Goal: Use online tool/utility: Utilize a website feature to perform a specific function

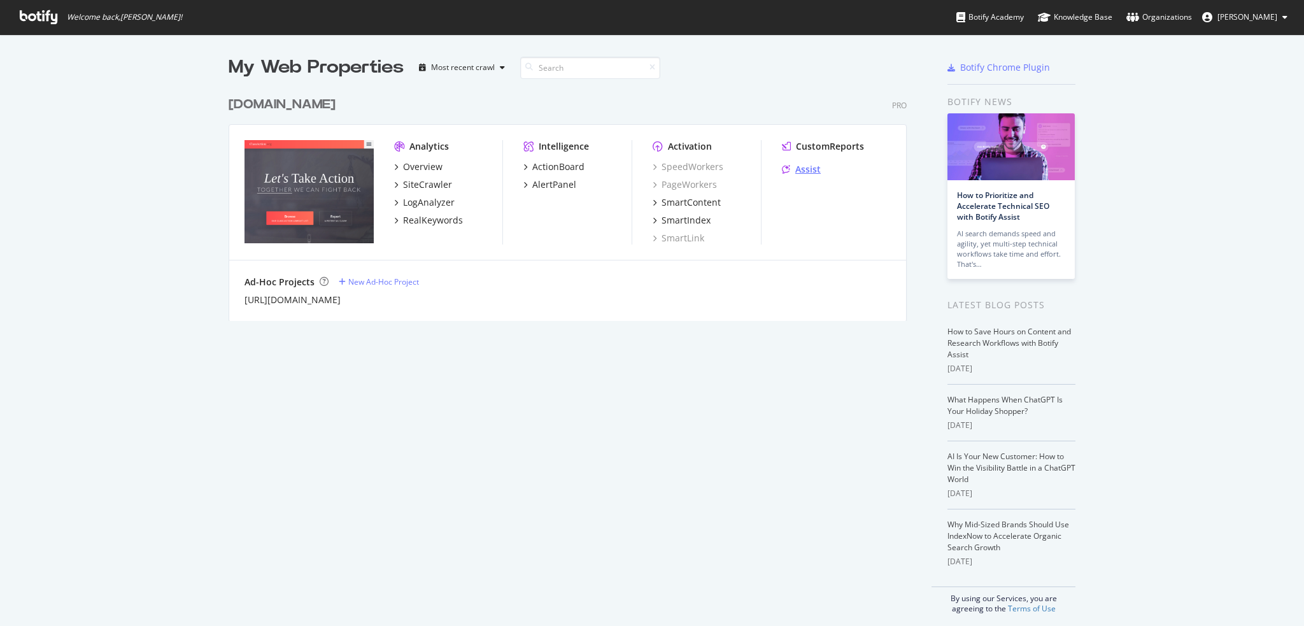
scroll to position [616, 1285]
click at [808, 165] on div "Assist" at bounding box center [807, 169] width 25 height 13
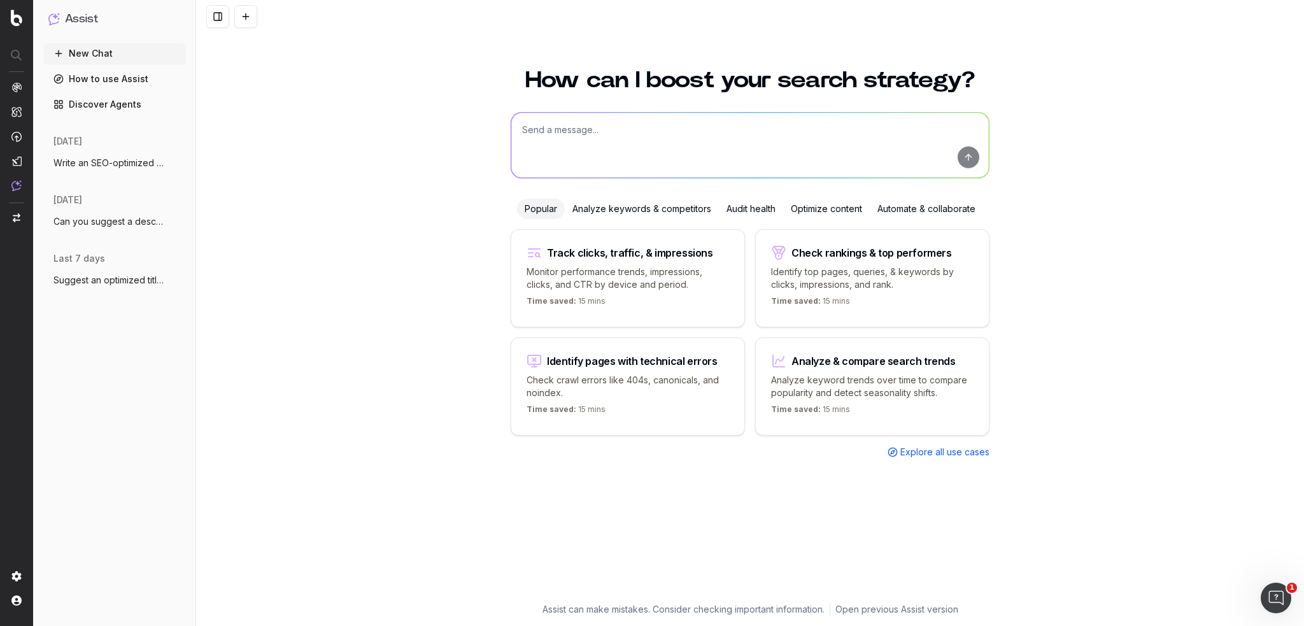
click at [963, 446] on span "Explore all use cases" at bounding box center [945, 452] width 89 height 13
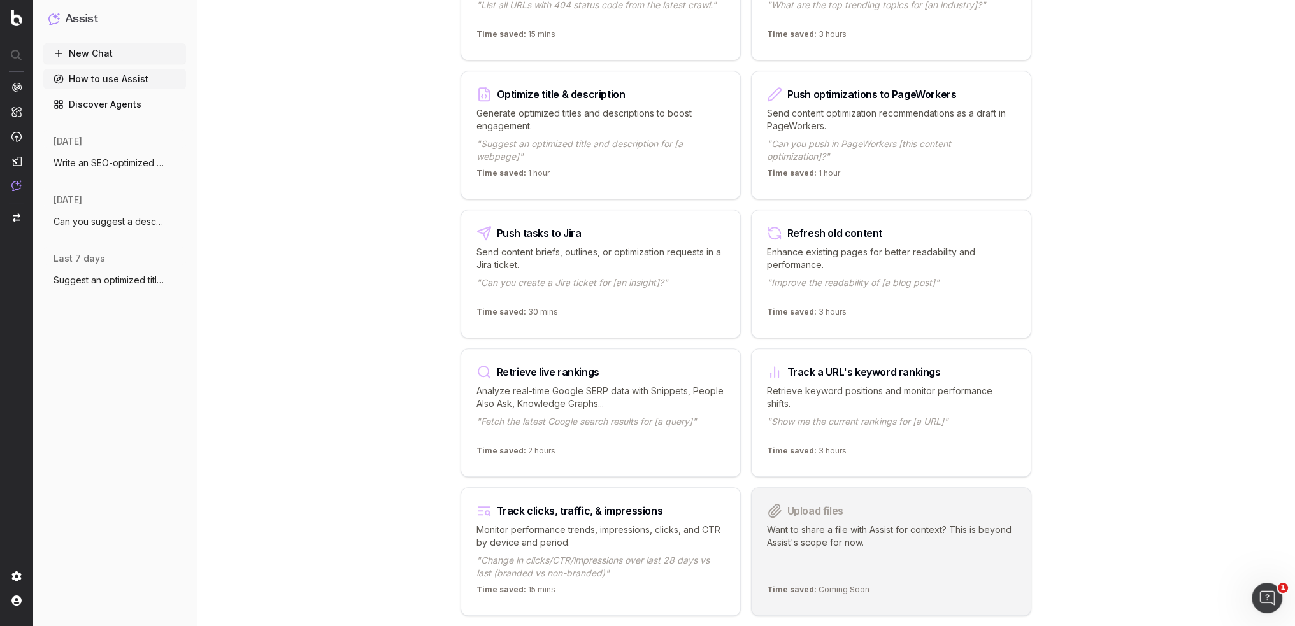
scroll to position [1411, 0]
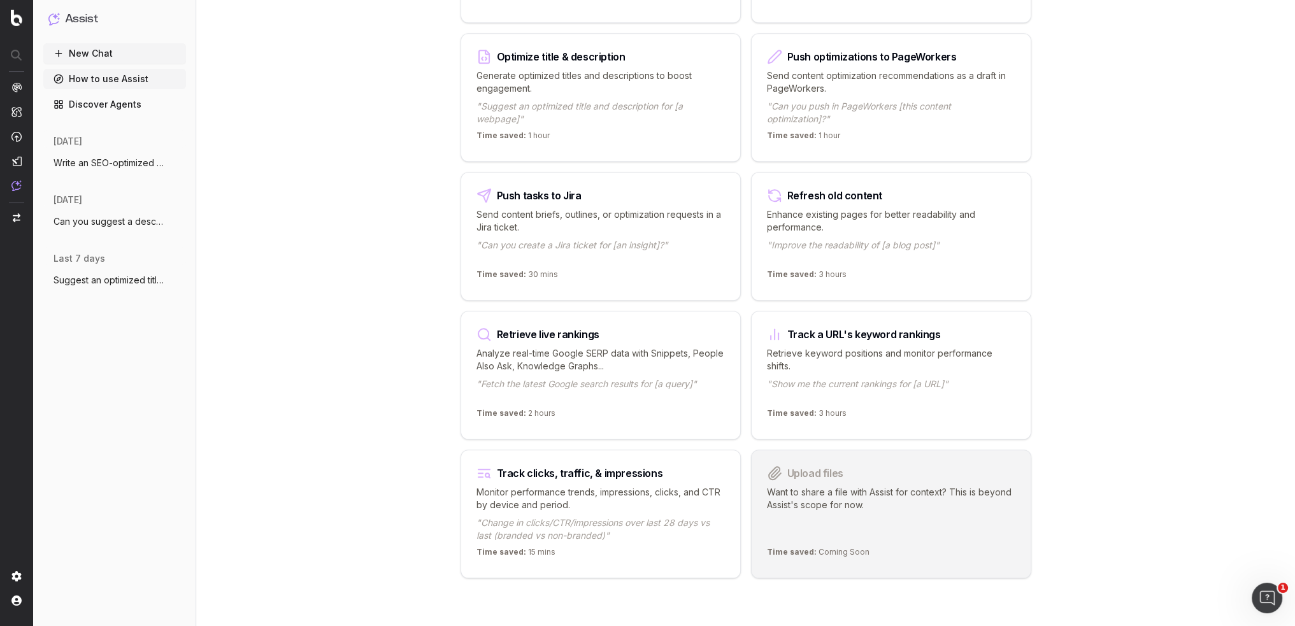
click at [608, 69] on p "Generate optimized titles and descriptions to boost engagement." at bounding box center [600, 81] width 248 height 25
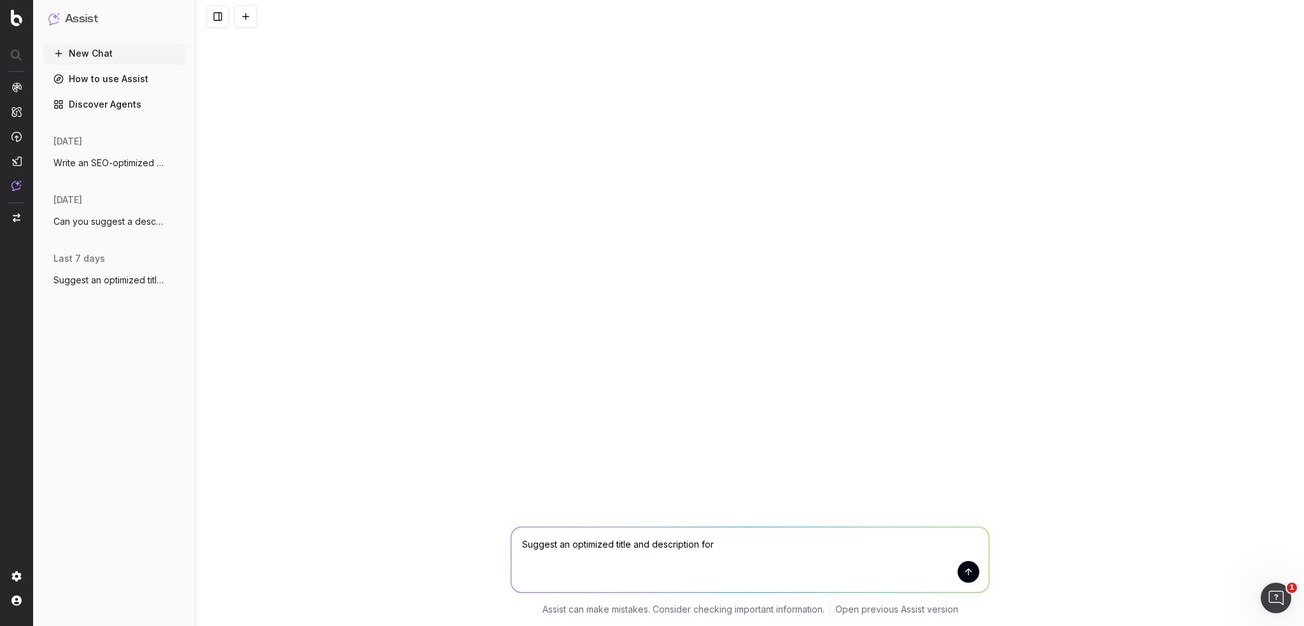
click at [848, 547] on textarea "Suggest an optimized title and description for" at bounding box center [750, 559] width 478 height 65
paste textarea "https://www.classaction.org/data-breach-lawsuits/anchorage-neighborhood-health-…"
click at [853, 559] on textarea "Suggest an optimized title and description for https://www.classaction.org/data…" at bounding box center [750, 559] width 478 height 65
type textarea "Suggest an optimized title and description for https://www.classaction.org/data…"
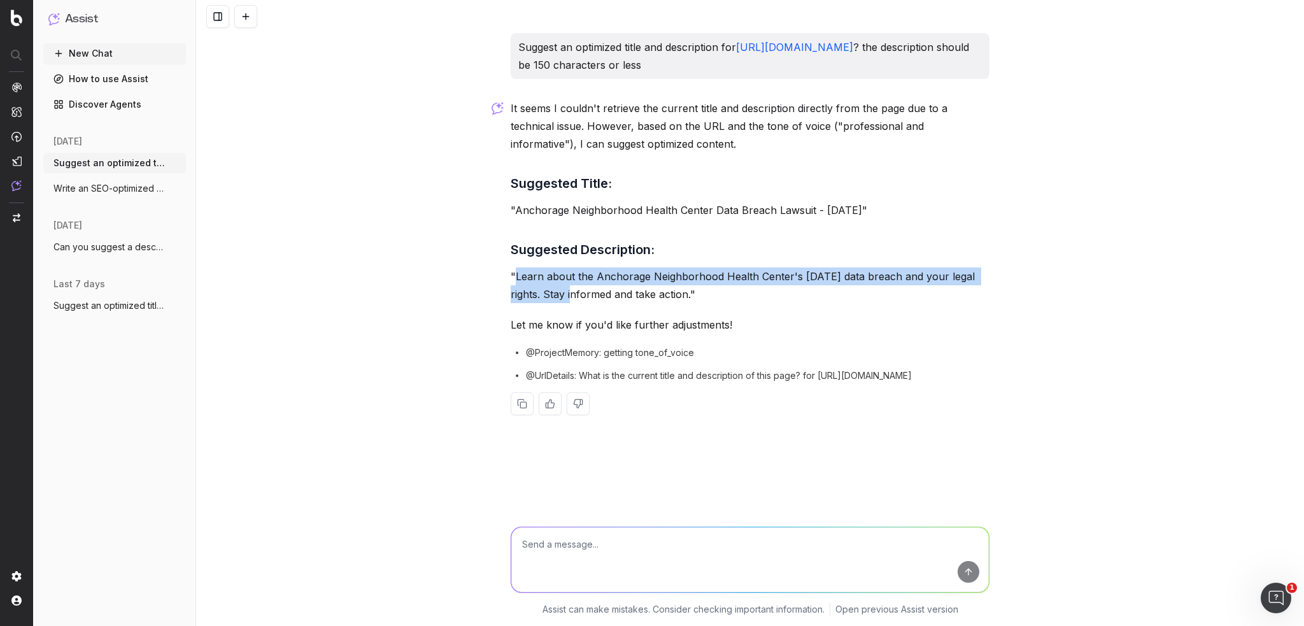
drag, startPoint x: 515, startPoint y: 292, endPoint x: 563, endPoint y: 310, distance: 50.8
click at [563, 303] on p ""Learn about the Anchorage Neighborhood Health Center's September 2025 data bre…" at bounding box center [750, 285] width 479 height 36
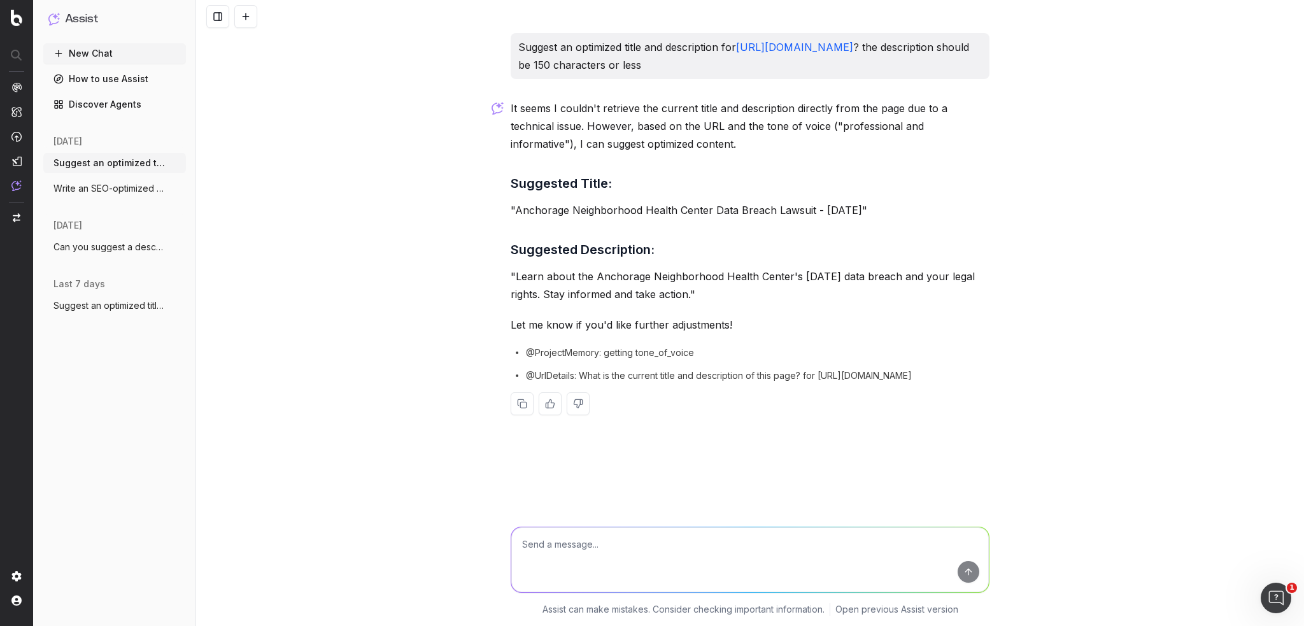
click at [590, 303] on p ""Learn about the Anchorage Neighborhood Health Center's September 2025 data bre…" at bounding box center [750, 285] width 479 height 36
drag, startPoint x: 516, startPoint y: 293, endPoint x: 787, endPoint y: 286, distance: 270.8
click at [787, 286] on p ""Learn about the Anchorage Neighborhood Health Center's September 2025 data bre…" at bounding box center [750, 285] width 479 height 36
copy p "Learn about the Anchorage Neighborhood Health Center"
